Goal: Information Seeking & Learning: Learn about a topic

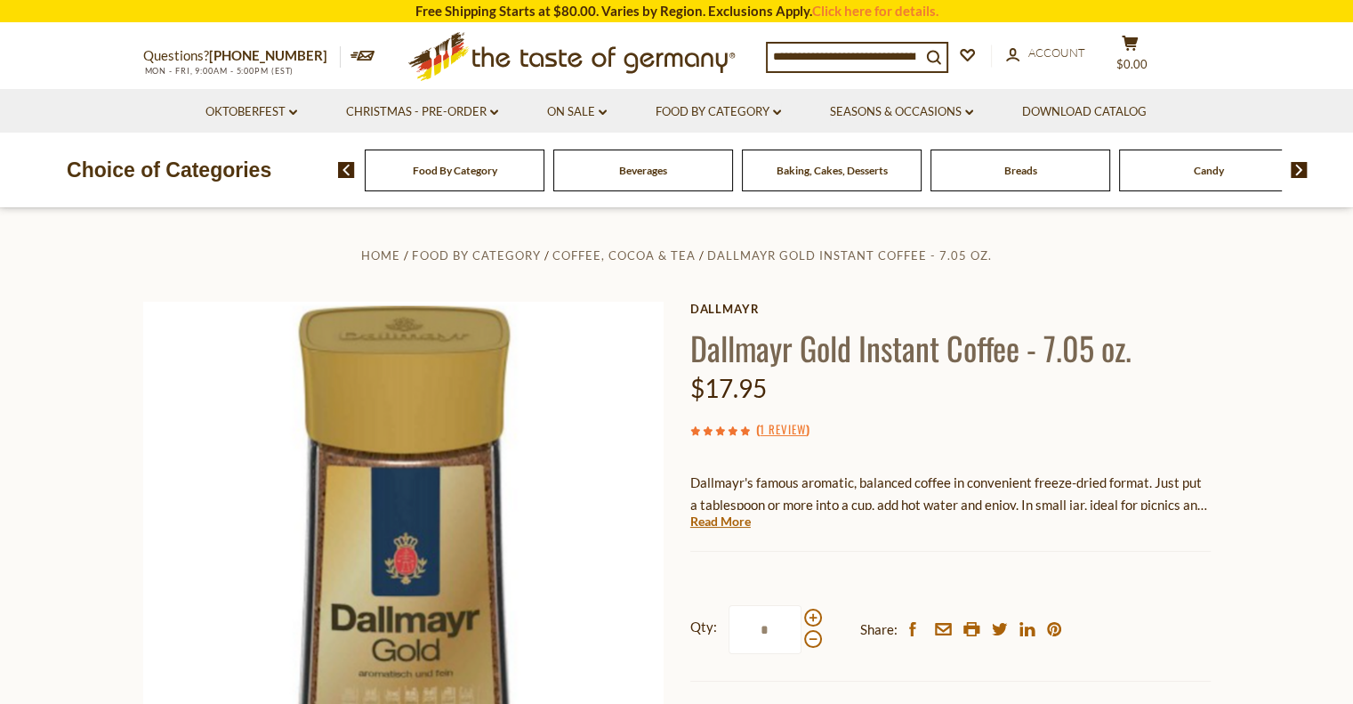
click at [455, 176] on span "Food By Category" at bounding box center [455, 170] width 84 height 13
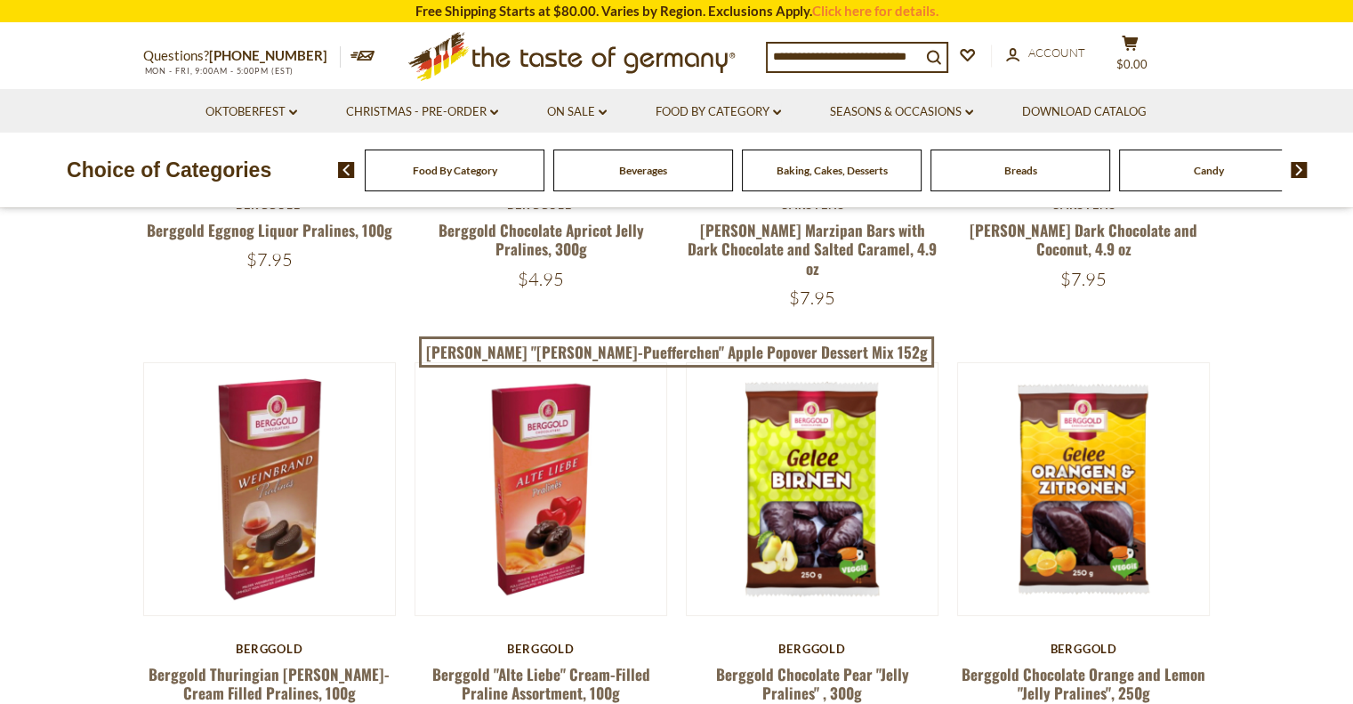
scroll to position [498, 0]
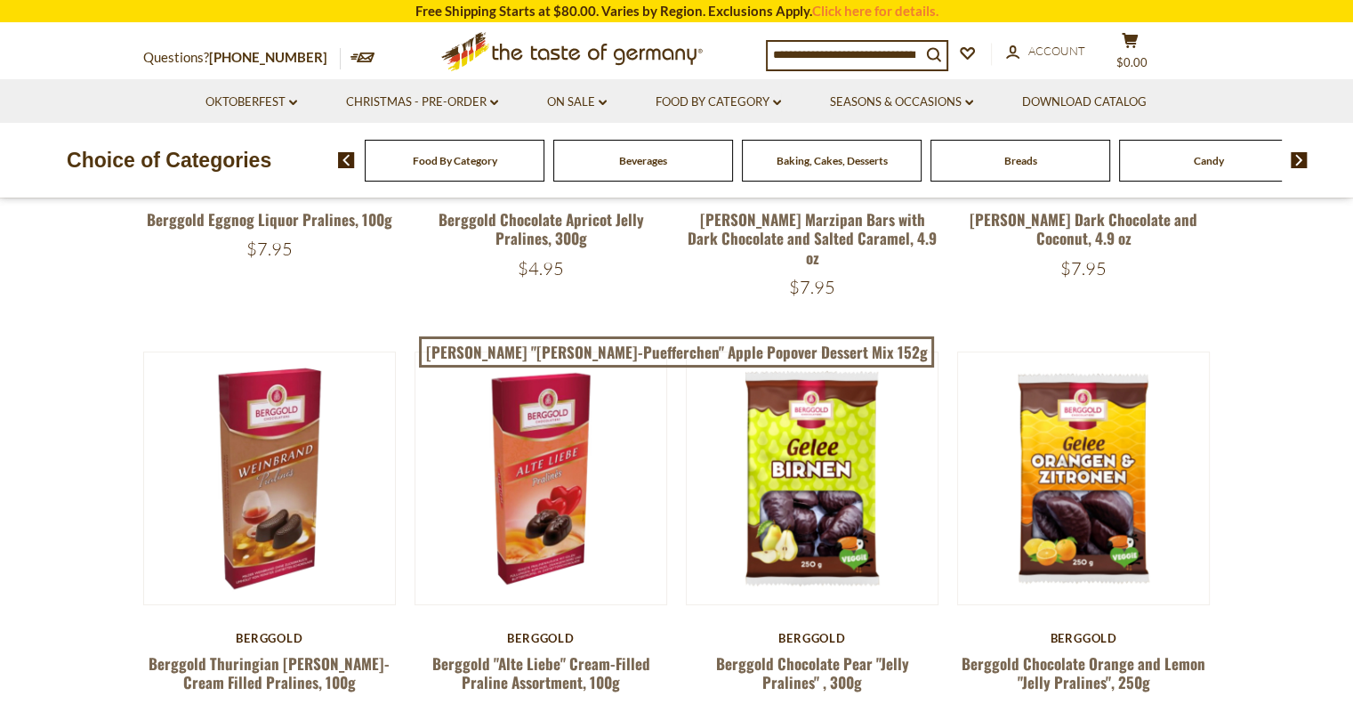
click at [544, 166] on div "Beverages" at bounding box center [455, 161] width 180 height 42
click at [639, 159] on span "Beverages" at bounding box center [643, 160] width 48 height 13
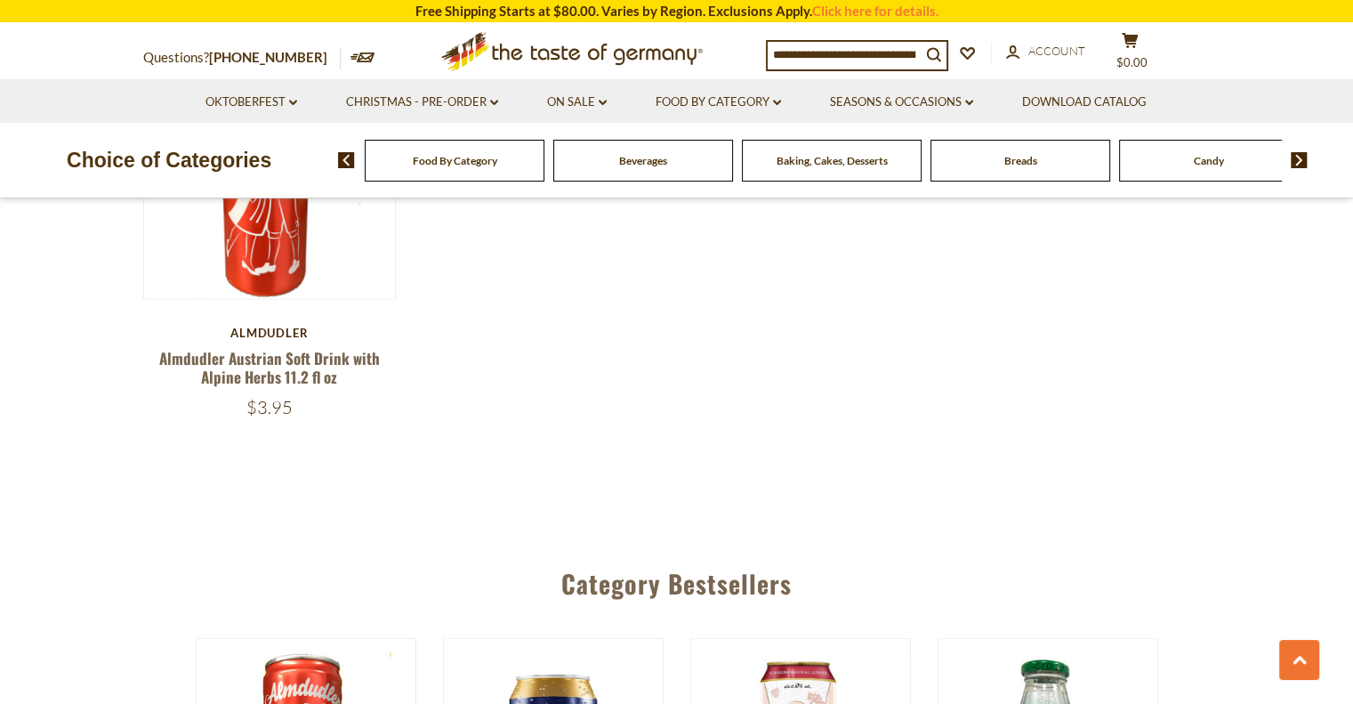
scroll to position [3700, 0]
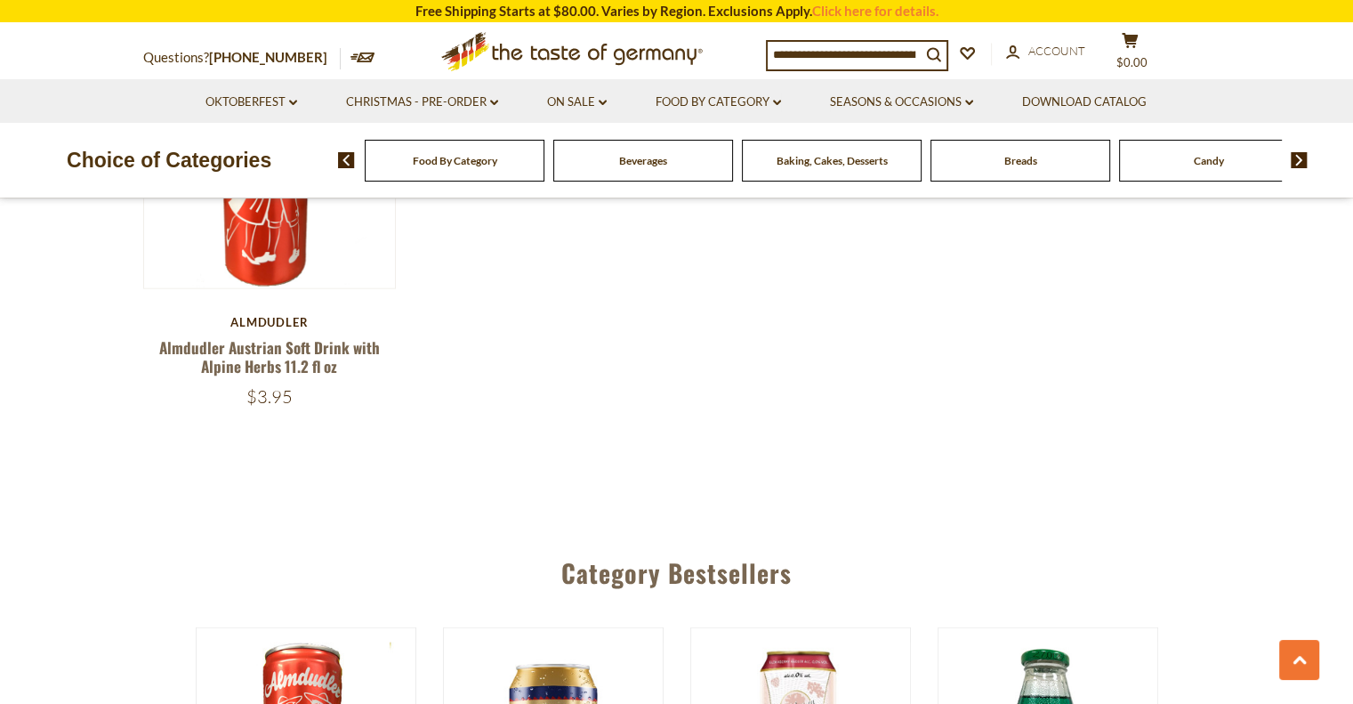
click at [1304, 158] on img at bounding box center [1299, 160] width 17 height 16
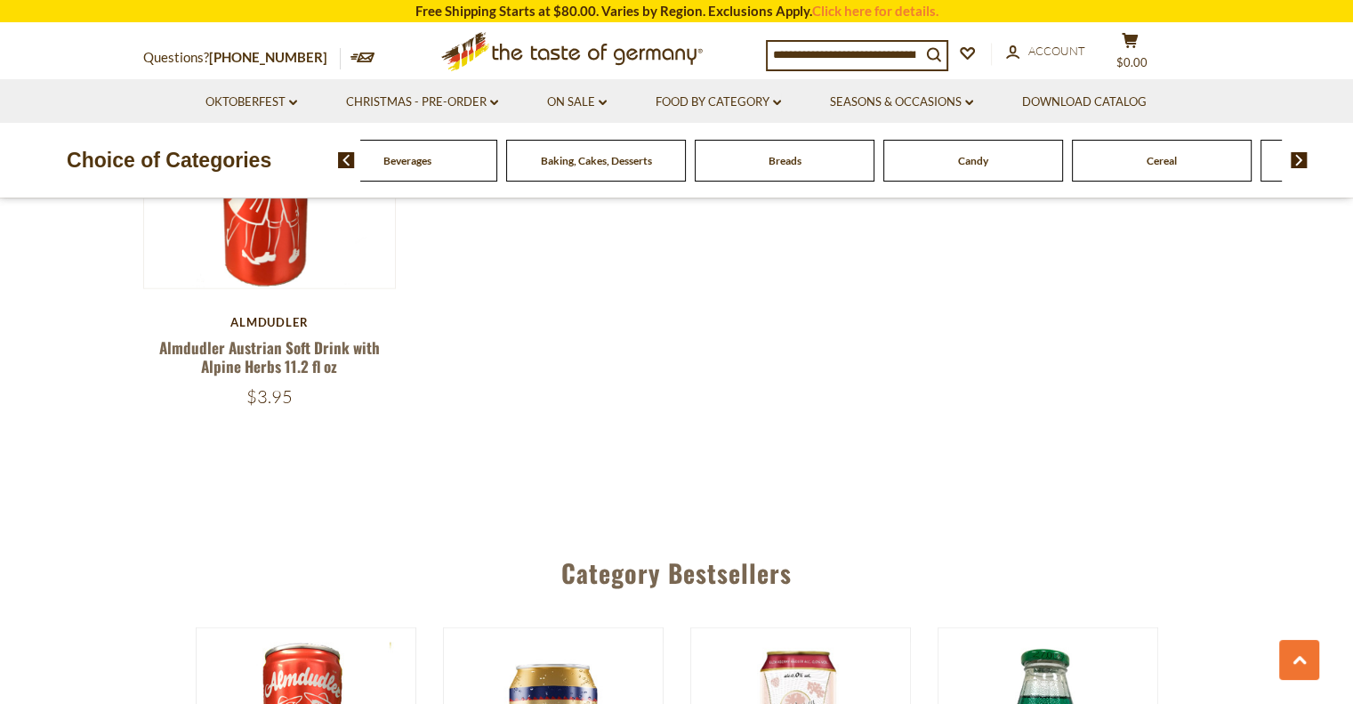
click at [344, 160] on img at bounding box center [346, 160] width 17 height 16
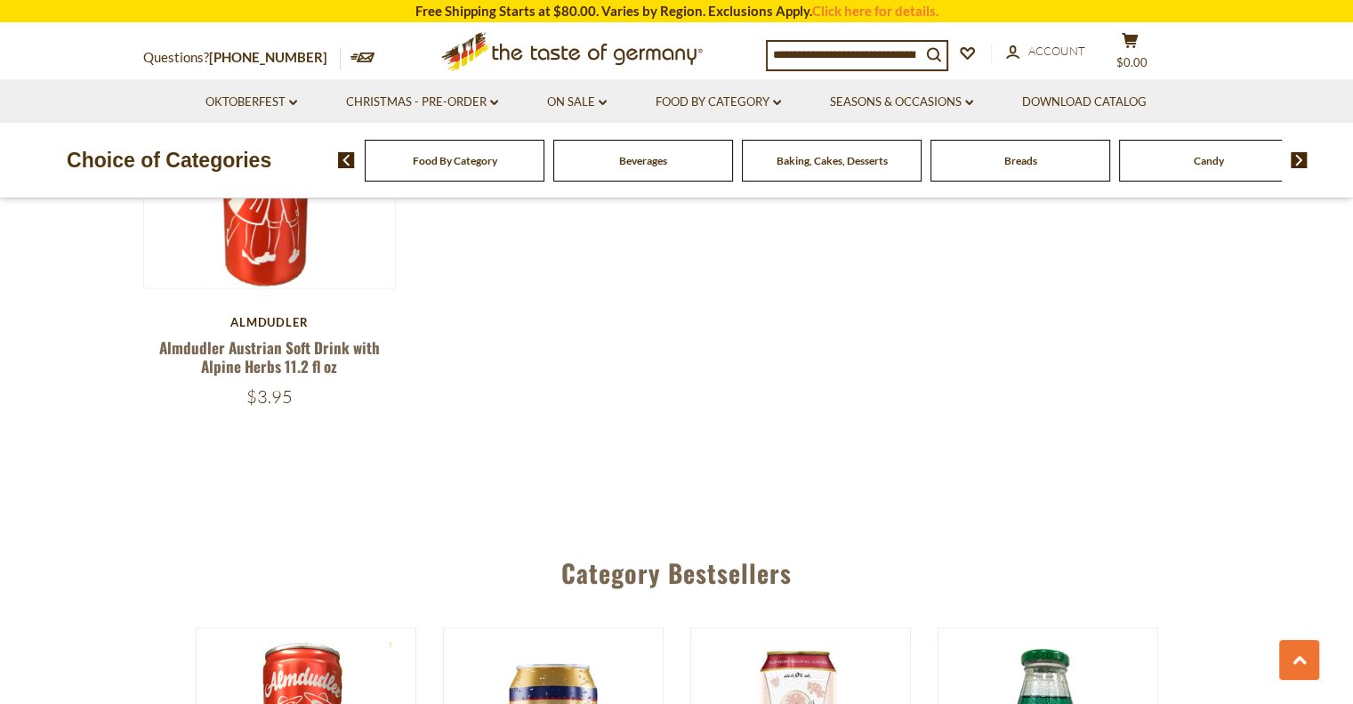
click at [438, 160] on span "Food By Category" at bounding box center [455, 160] width 84 height 13
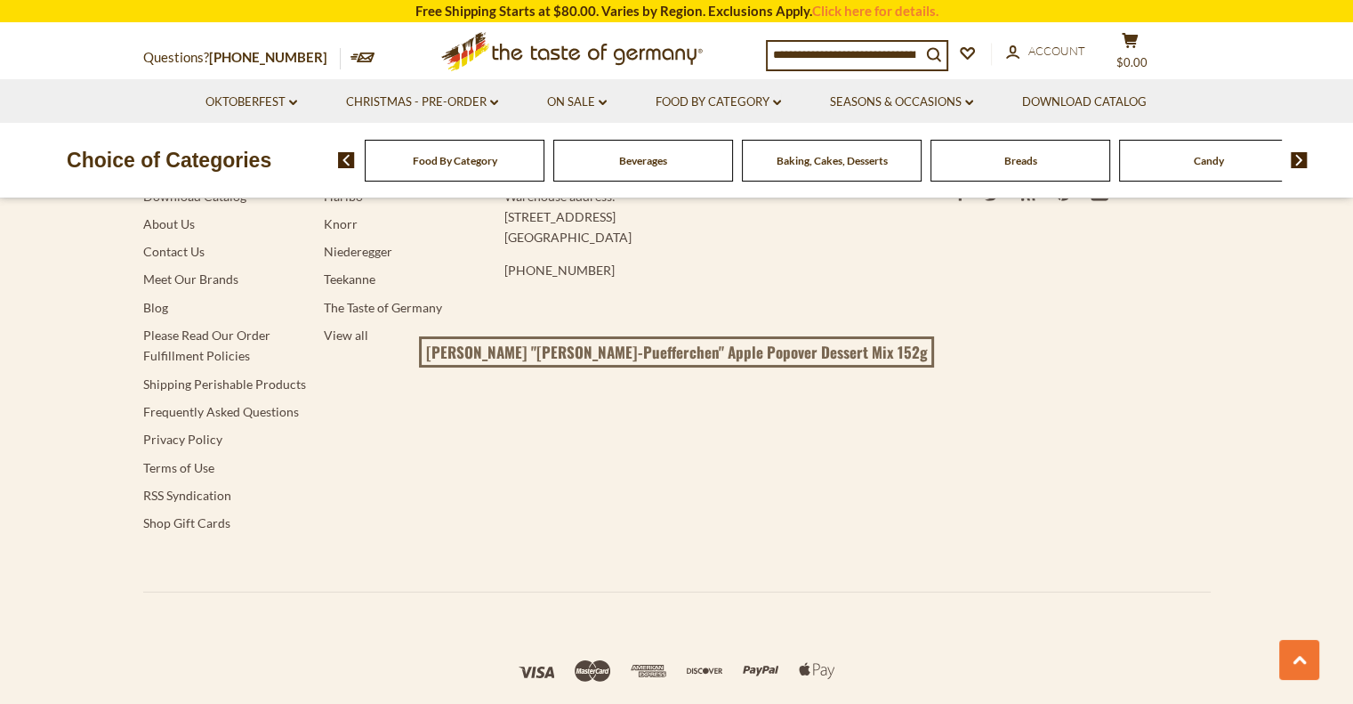
scroll to position [5302, 0]
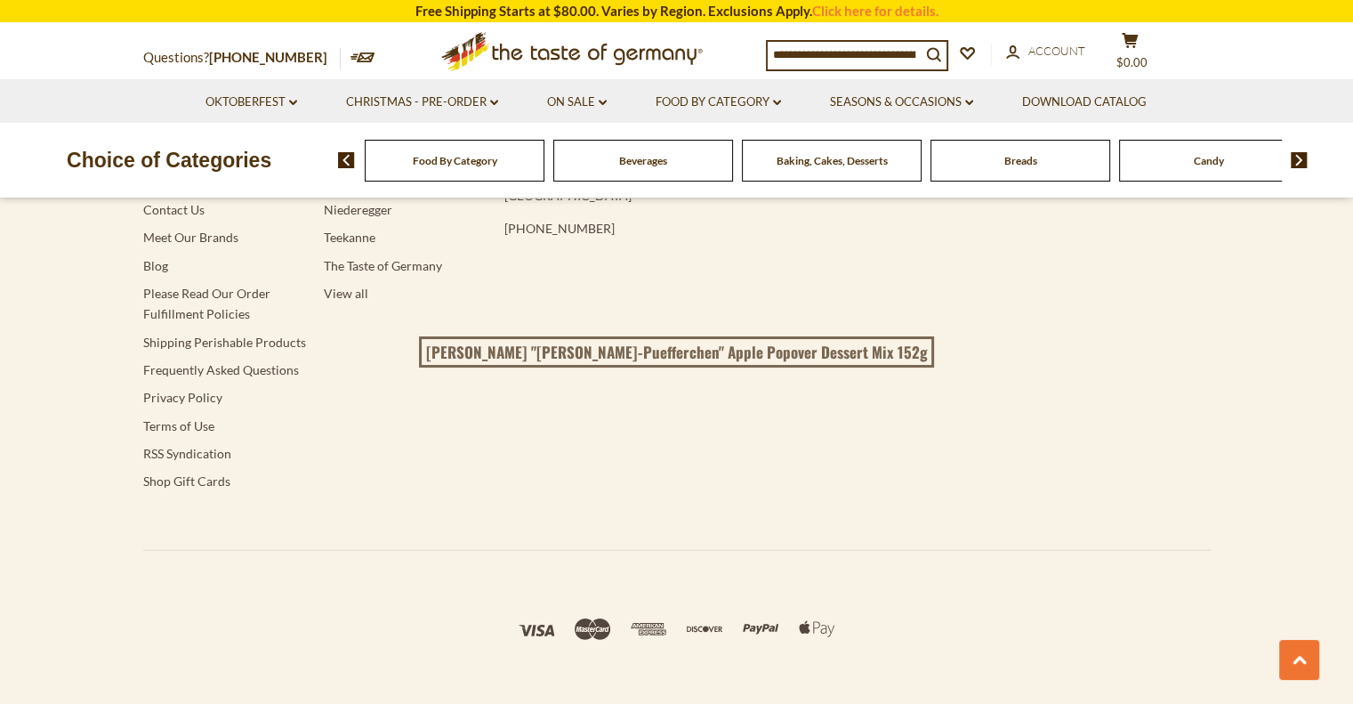
click at [1299, 163] on img at bounding box center [1299, 160] width 17 height 16
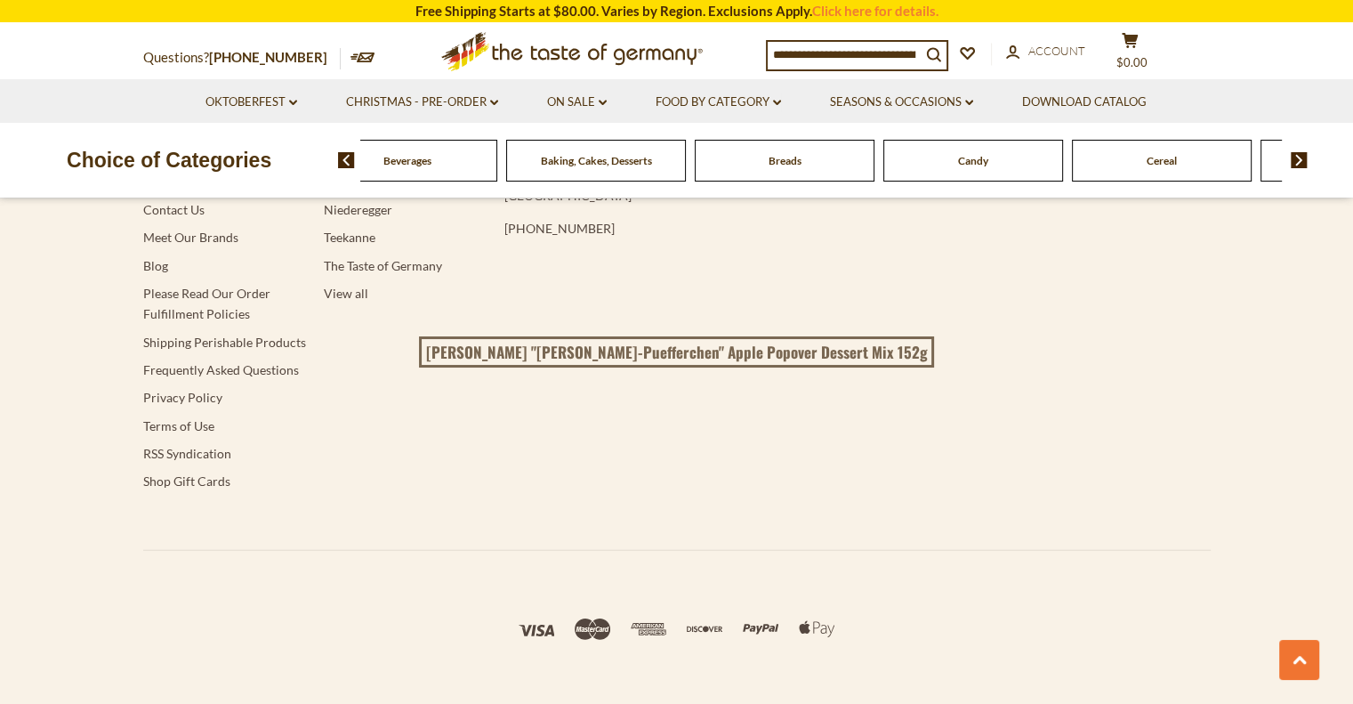
click at [1299, 163] on img at bounding box center [1299, 160] width 17 height 16
click at [840, 166] on span "Coffee, Cocoa & Tea" at bounding box center [831, 160] width 93 height 13
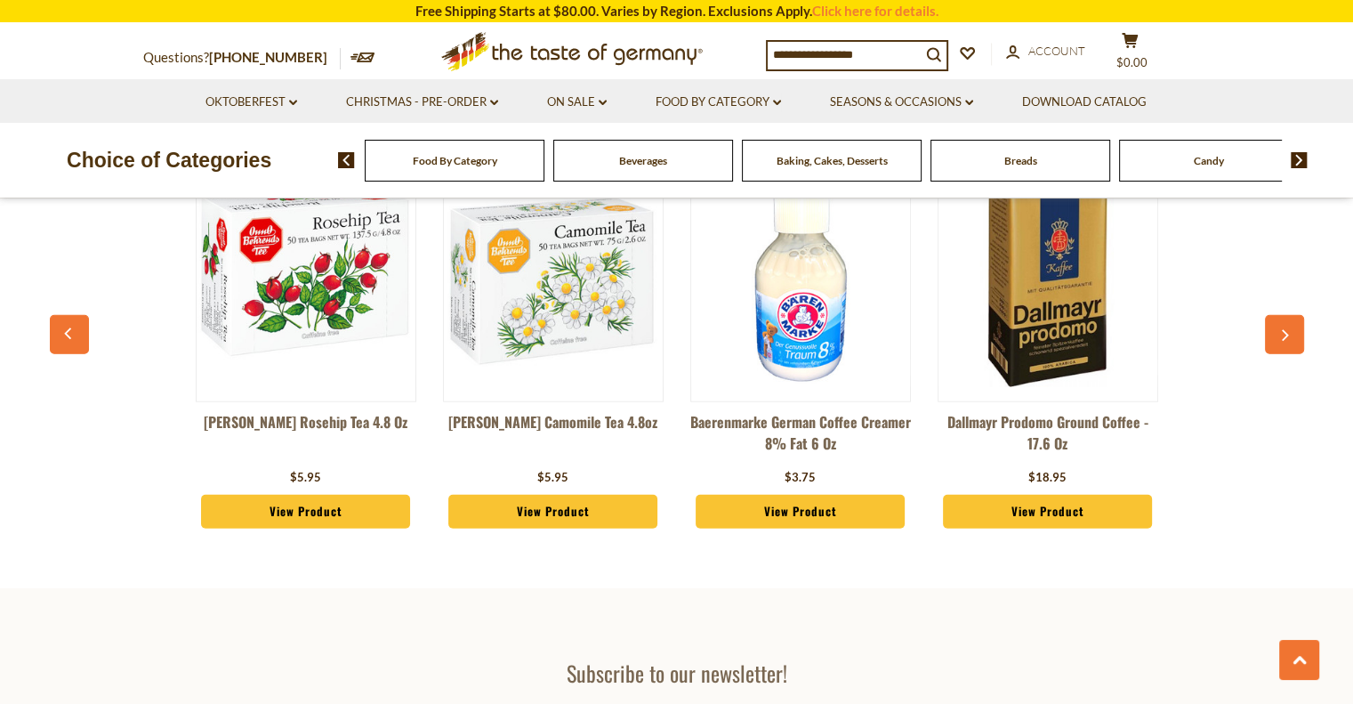
scroll to position [4803, 0]
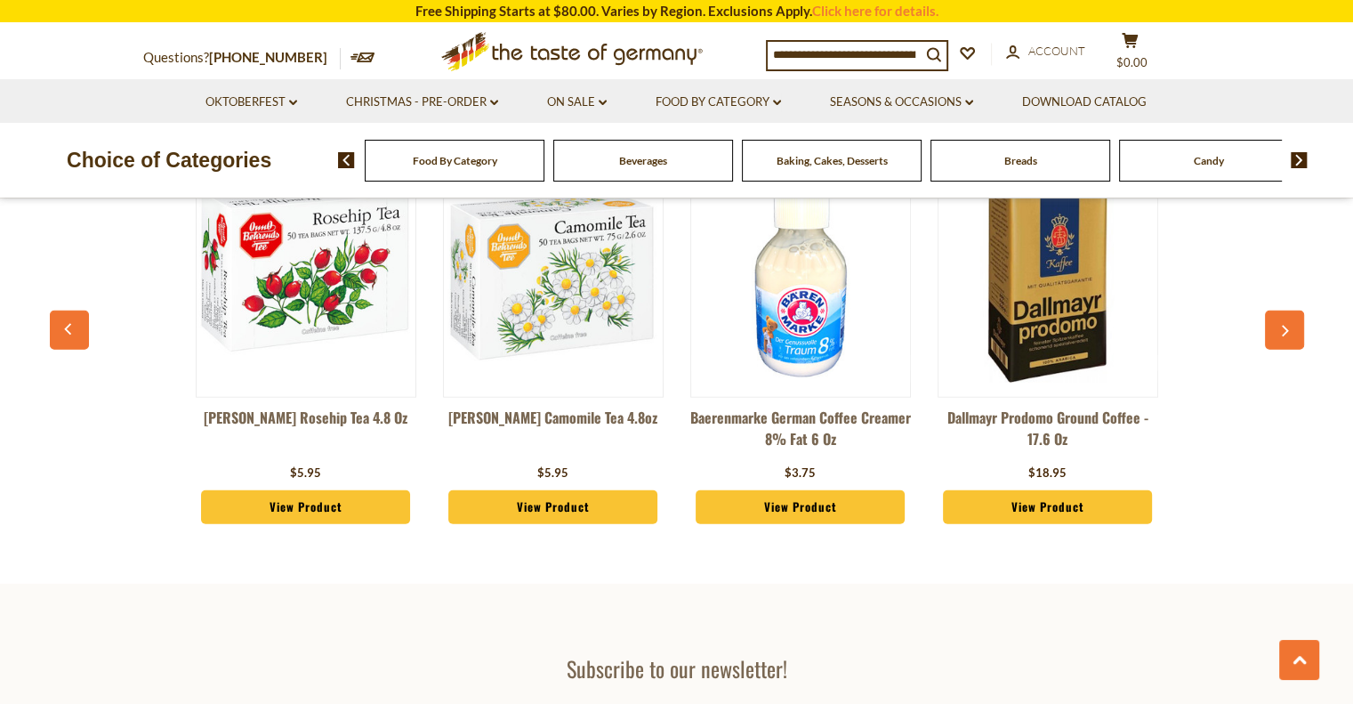
click at [1035, 490] on link "View Product" at bounding box center [1048, 507] width 210 height 34
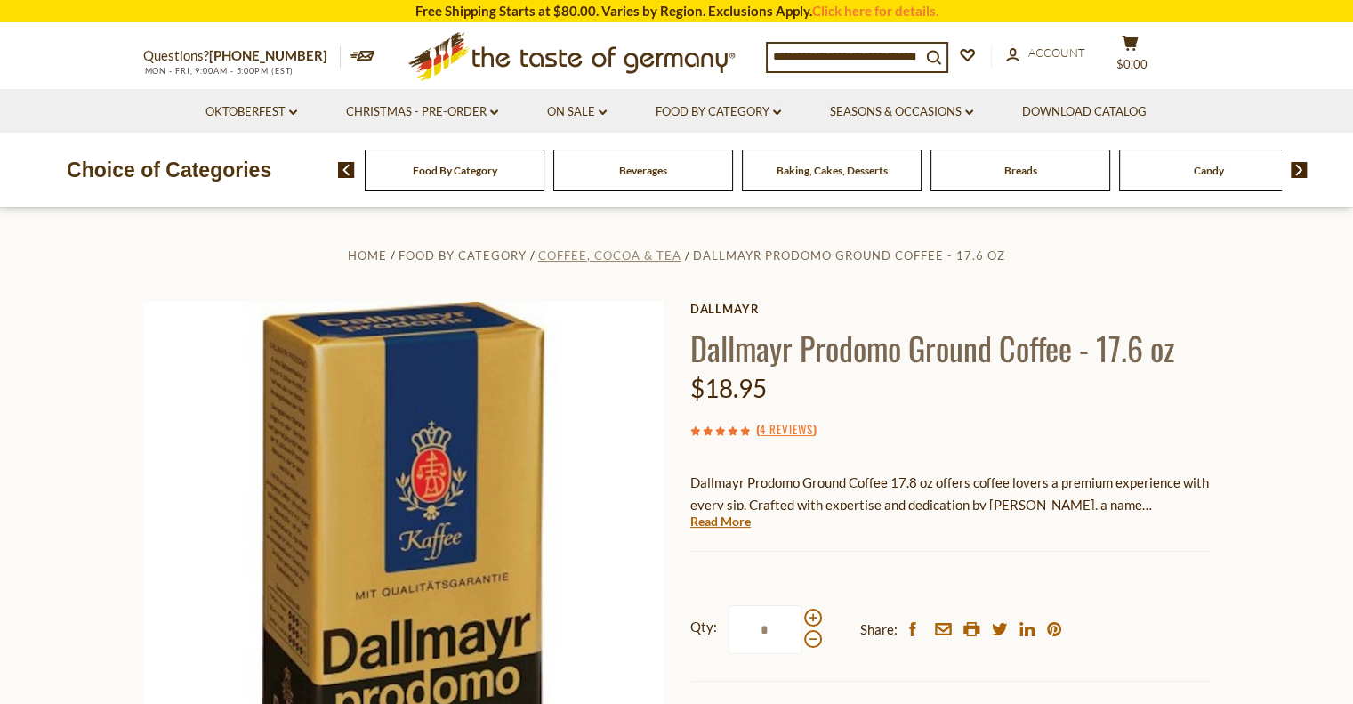
click at [642, 252] on span "Coffee, Cocoa & Tea" at bounding box center [609, 255] width 143 height 14
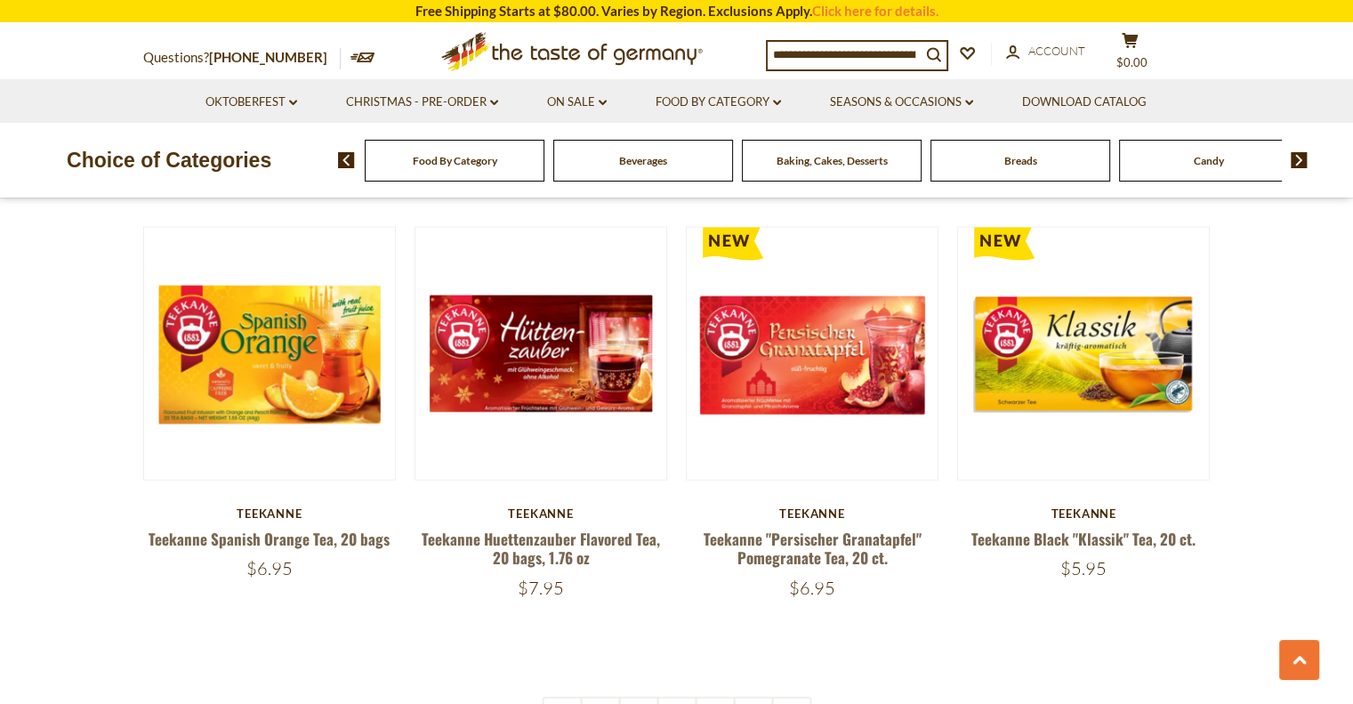
scroll to position [3949, 0]
